Goal: Transaction & Acquisition: Purchase product/service

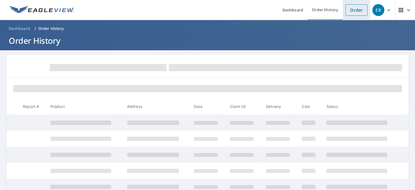
click at [349, 13] on link "Order" at bounding box center [356, 9] width 22 height 11
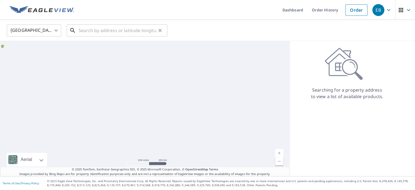
click at [79, 28] on input "text" at bounding box center [117, 30] width 77 height 15
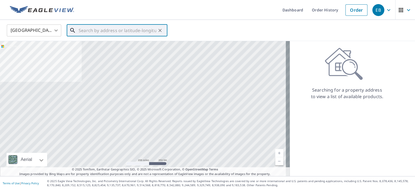
paste input "[STREET_ADDRESS][PERSON_NAME][PERSON_NAME]"
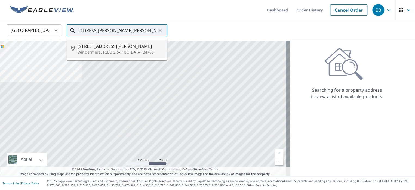
click at [93, 48] on span "[STREET_ADDRESS][PERSON_NAME]" at bounding box center [119, 46] width 85 height 7
type input "[STREET_ADDRESS][PERSON_NAME][PERSON_NAME]"
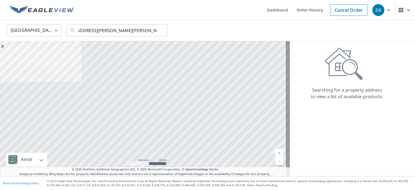
scroll to position [0, 0]
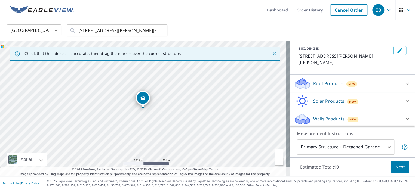
click at [368, 86] on div "Roof Products New" at bounding box center [347, 83] width 107 height 13
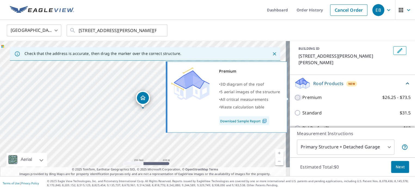
click at [295, 98] on input "Premium $26.25 - $73.5" at bounding box center [298, 97] width 8 height 7
checkbox input "true"
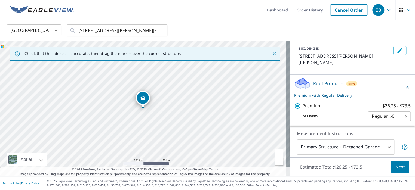
click at [401, 169] on button "Next" at bounding box center [400, 167] width 18 height 12
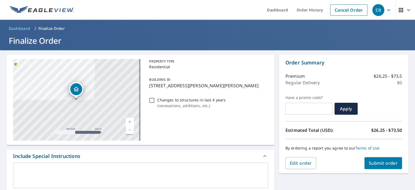
drag, startPoint x: 383, startPoint y: 164, endPoint x: 227, endPoint y: 132, distance: 159.6
click at [227, 133] on div "**********" at bounding box center [207, 189] width 415 height 278
click at [151, 100] on input "Changes to structures in last 4 years ( renovations, additions, etc. )" at bounding box center [151, 100] width 7 height 7
checkbox input "true"
click at [396, 166] on button "Submit order" at bounding box center [383, 163] width 38 height 12
